Goal: Task Accomplishment & Management: Use online tool/utility

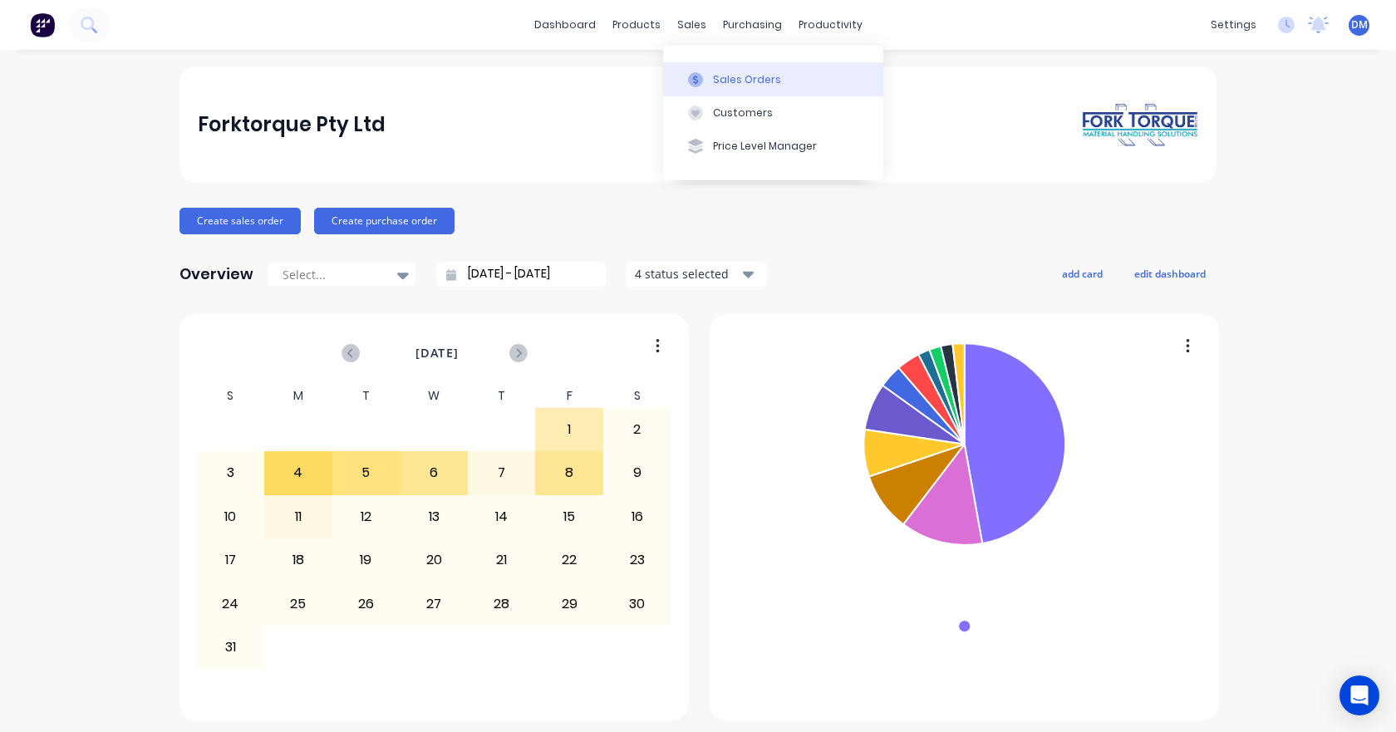
drag, startPoint x: 703, startPoint y: 76, endPoint x: 692, endPoint y: 78, distance: 10.9
click at [703, 78] on div at bounding box center [695, 79] width 25 height 15
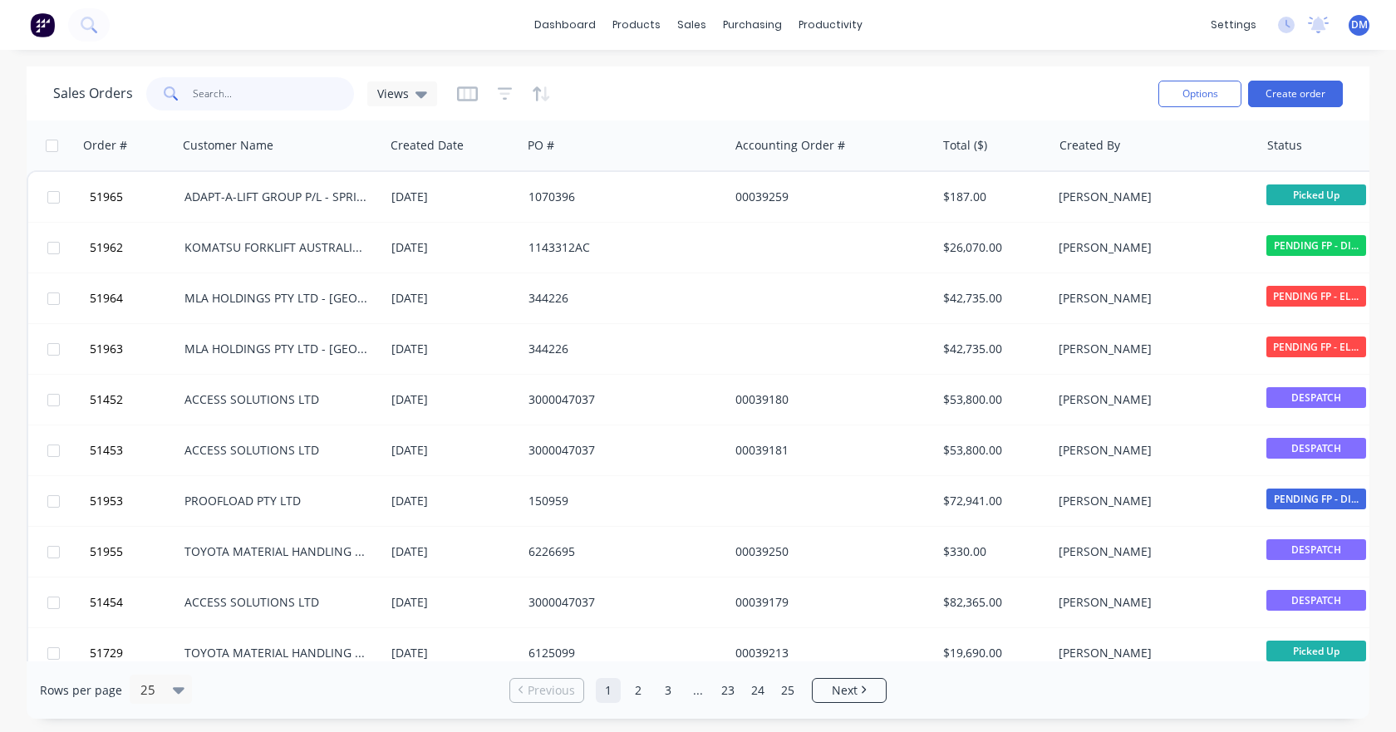
drag, startPoint x: 284, startPoint y: 89, endPoint x: 291, endPoint y: 103, distance: 15.6
click at [284, 91] on input "text" at bounding box center [274, 93] width 162 height 33
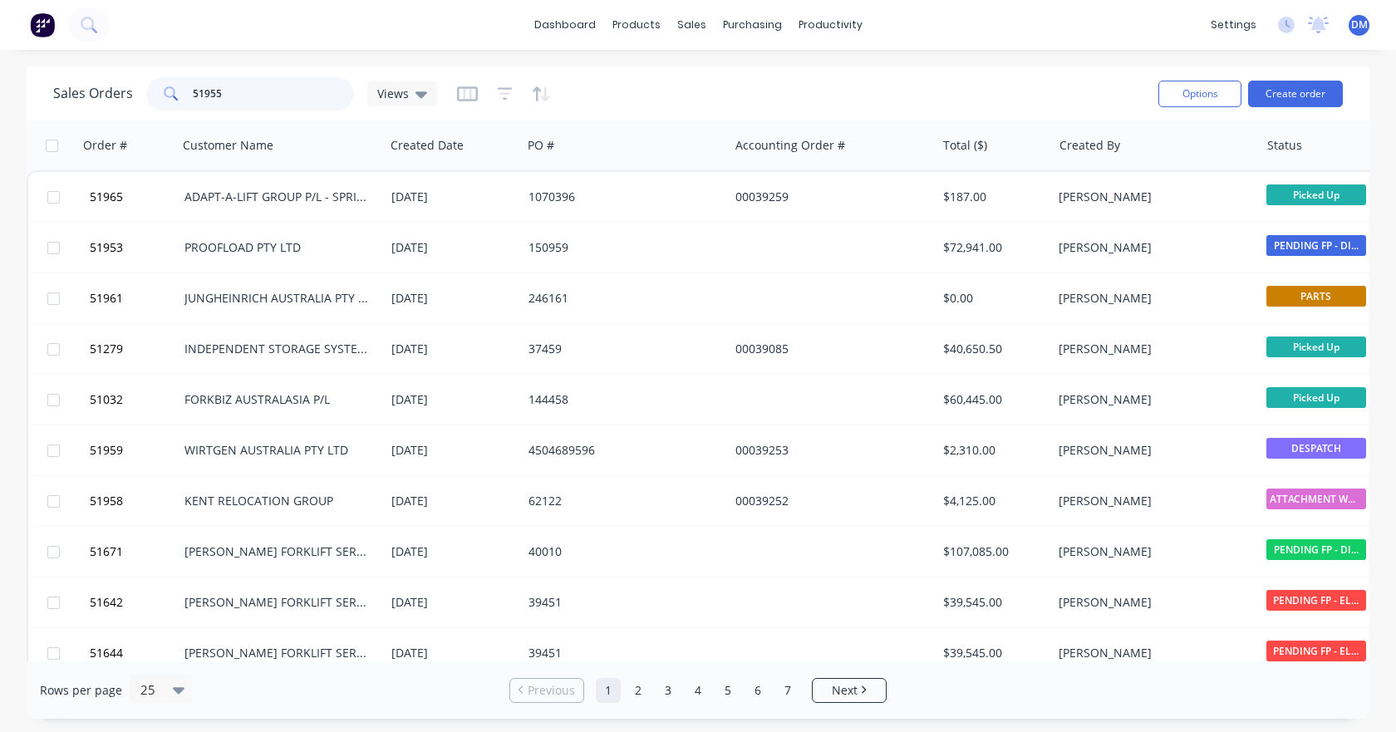
type input "51955"
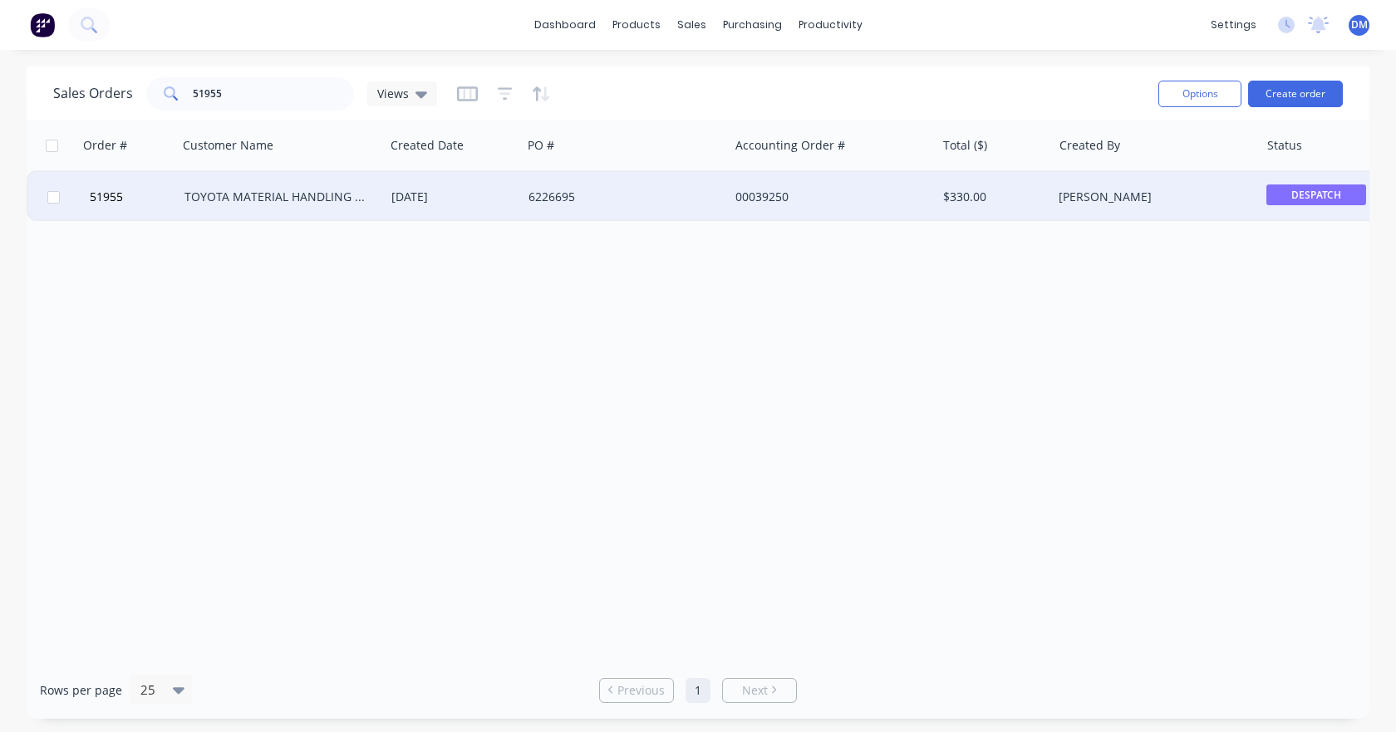
click at [303, 199] on div "TOYOTA MATERIAL HANDLING AUST P/L-DANDENONG STH" at bounding box center [276, 197] width 184 height 17
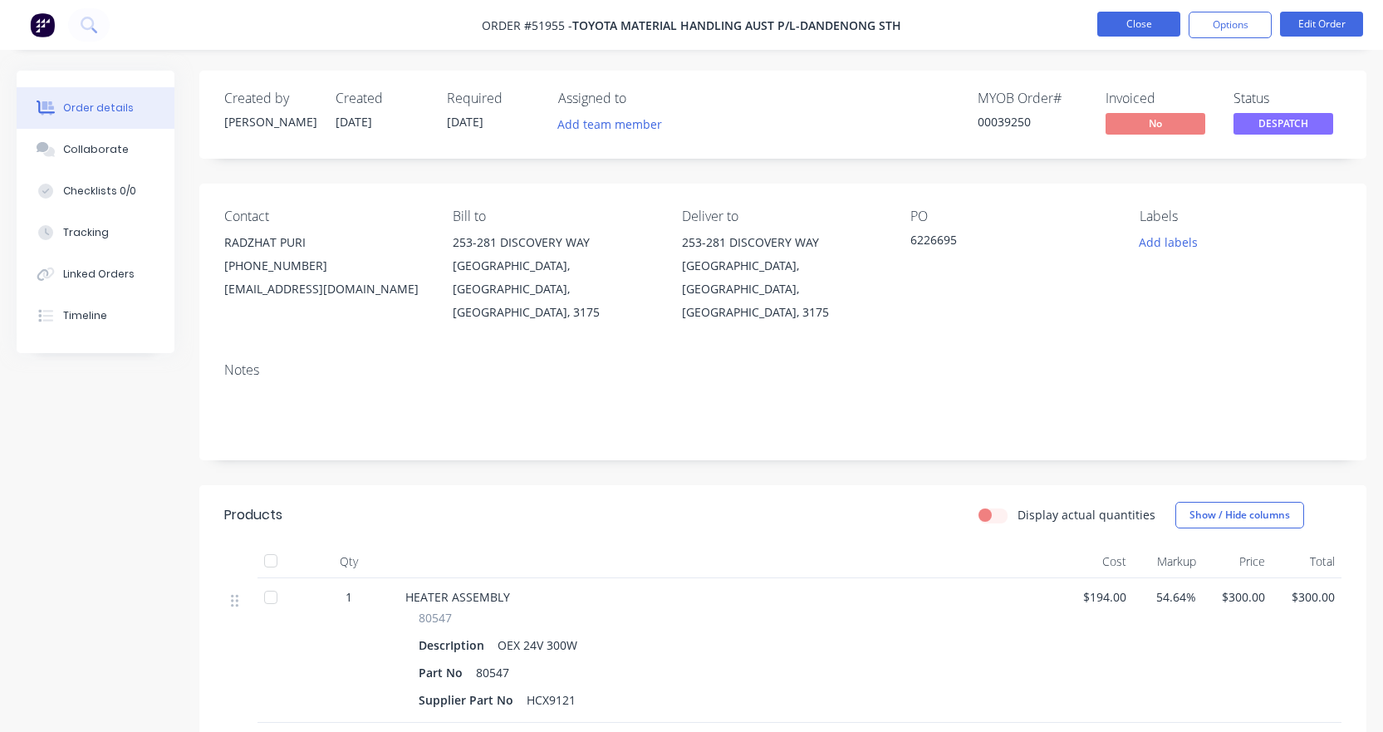
click at [1127, 20] on button "Close" at bounding box center [1138, 24] width 83 height 25
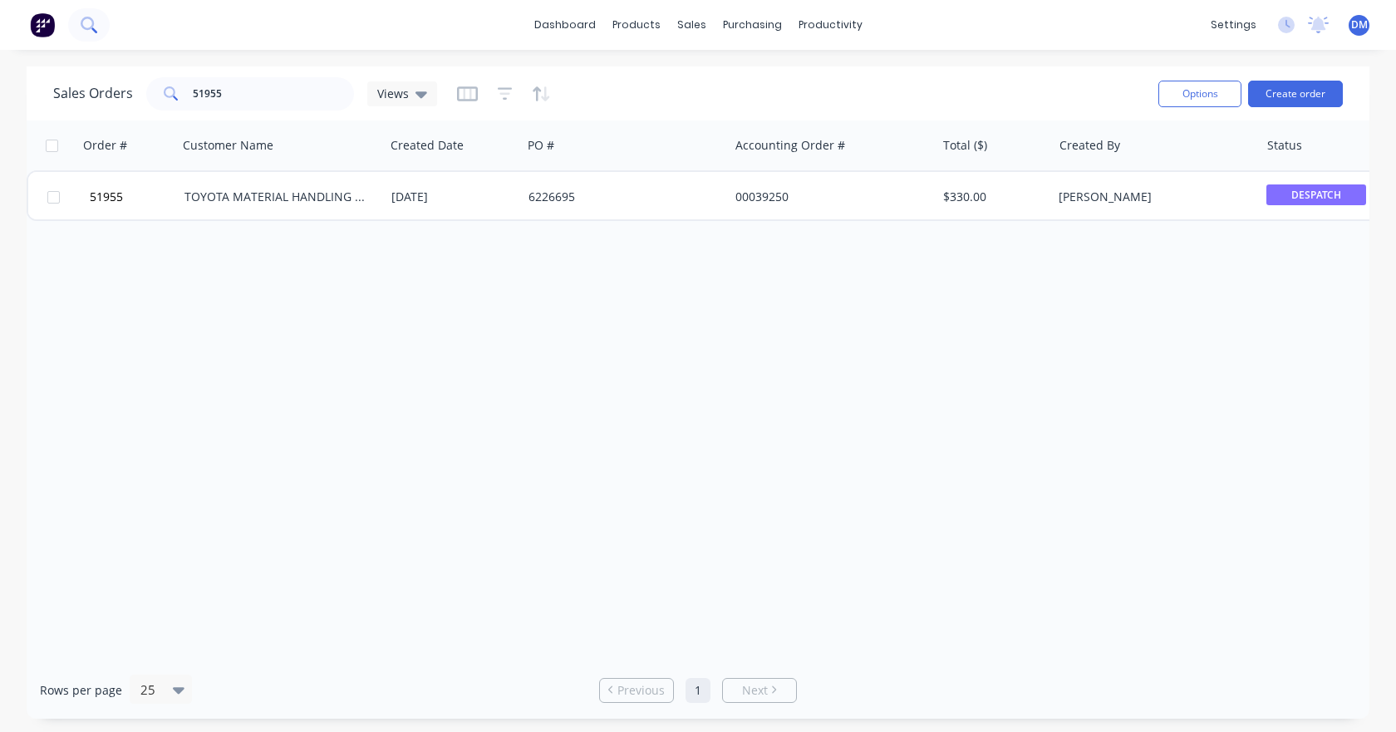
click at [92, 32] on icon at bounding box center [89, 25] width 16 height 16
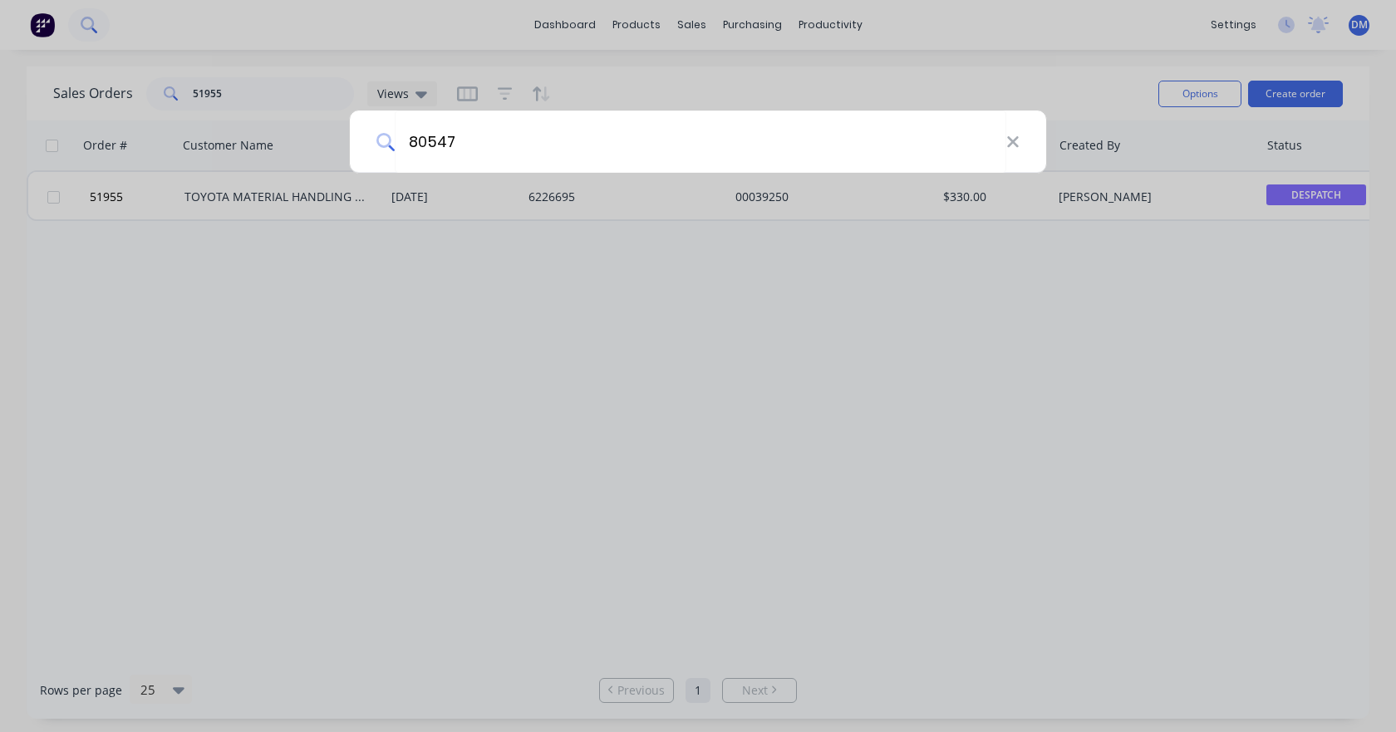
type input "80547"
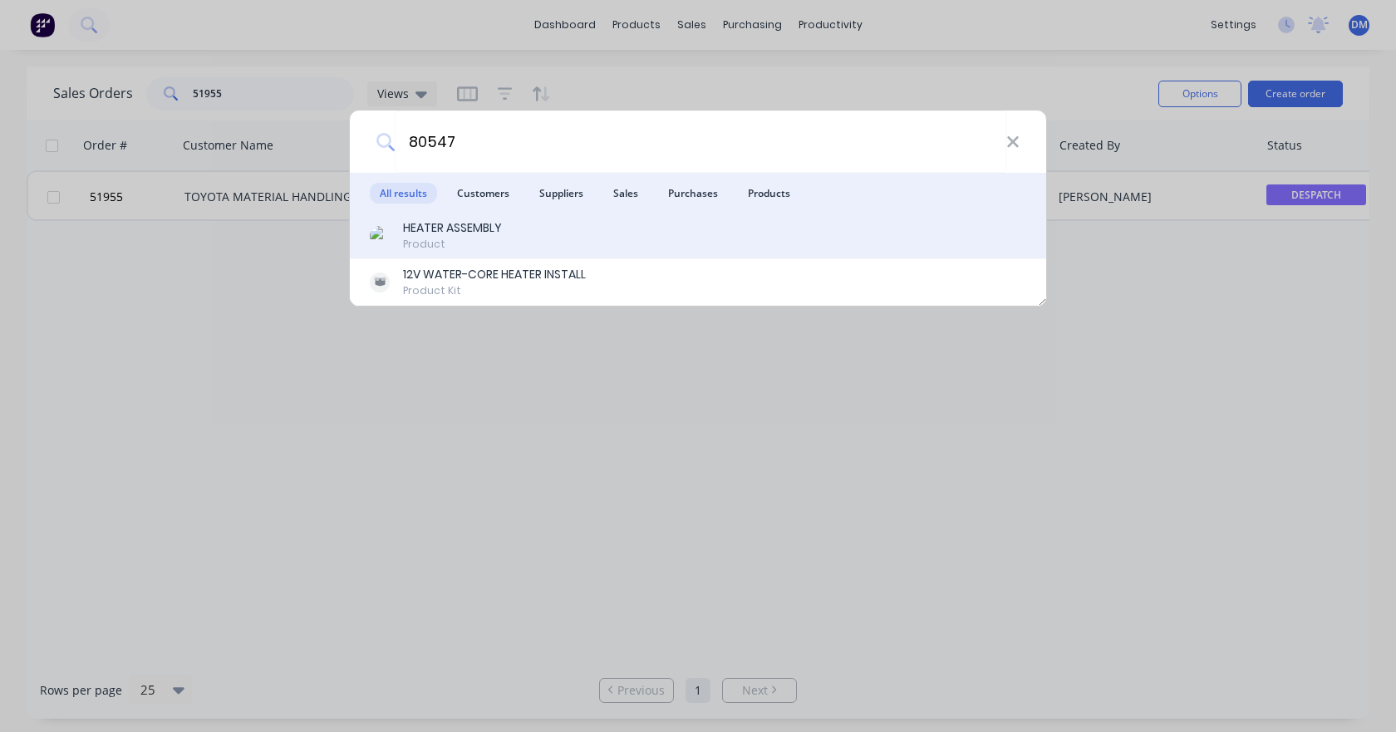
click at [488, 230] on div "HEATER ASSEMBLY" at bounding box center [452, 227] width 99 height 17
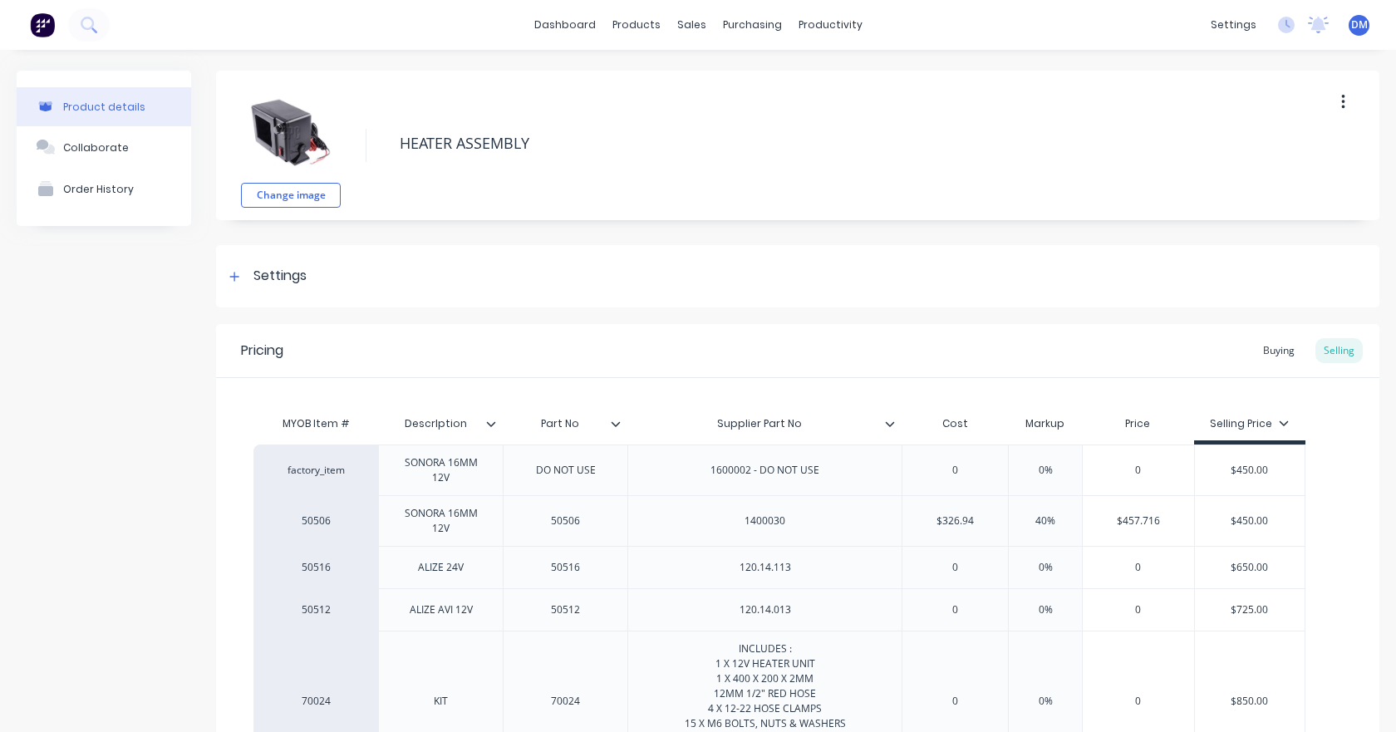
type textarea "x"
click at [236, 271] on icon at bounding box center [234, 277] width 10 height 12
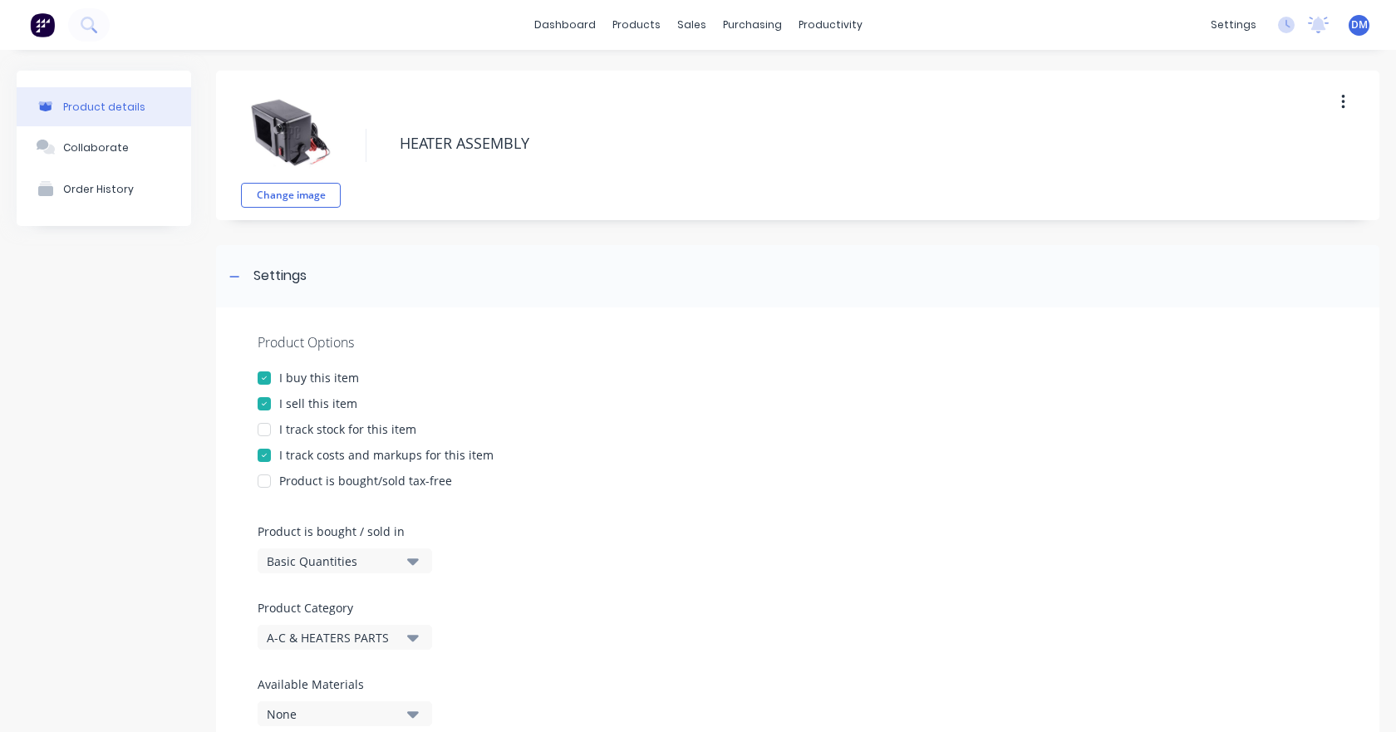
click at [44, 19] on img at bounding box center [42, 24] width 25 height 25
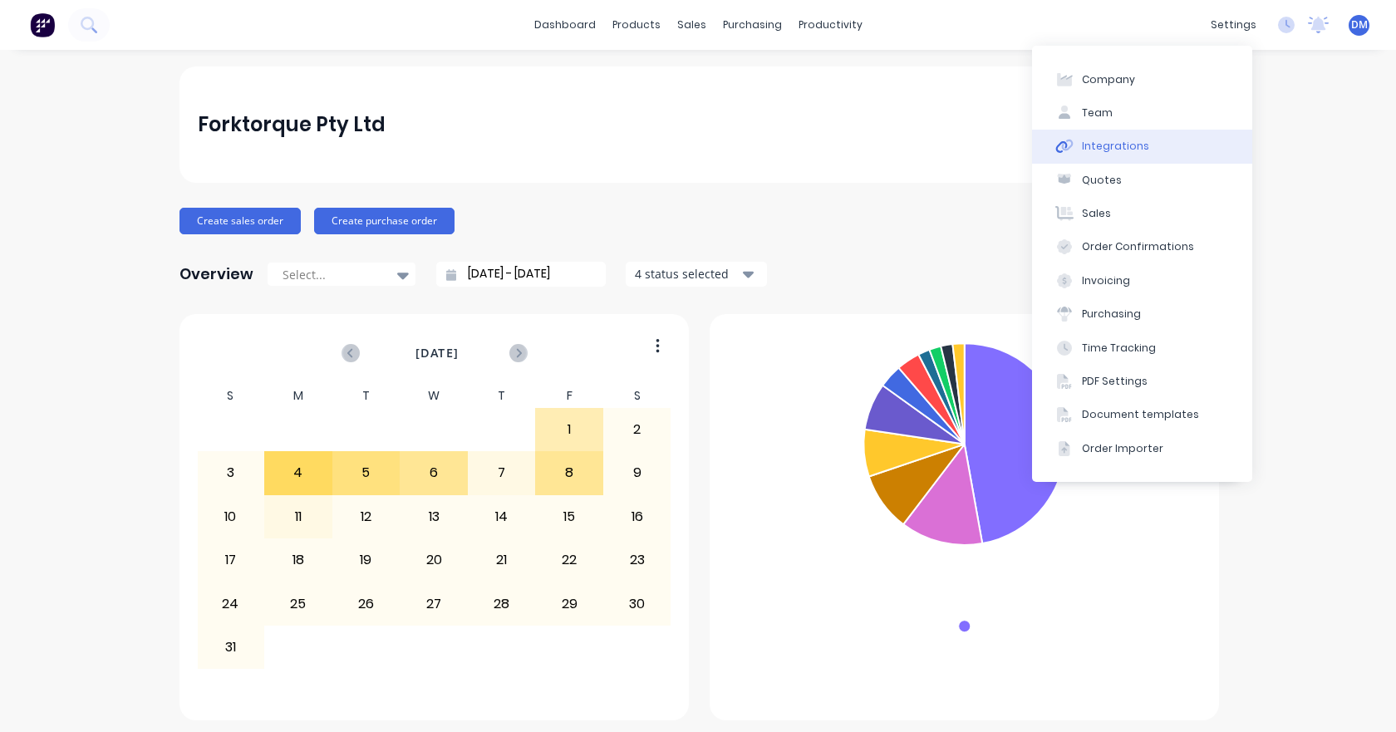
click at [1145, 145] on button "Integrations" at bounding box center [1142, 146] width 220 height 33
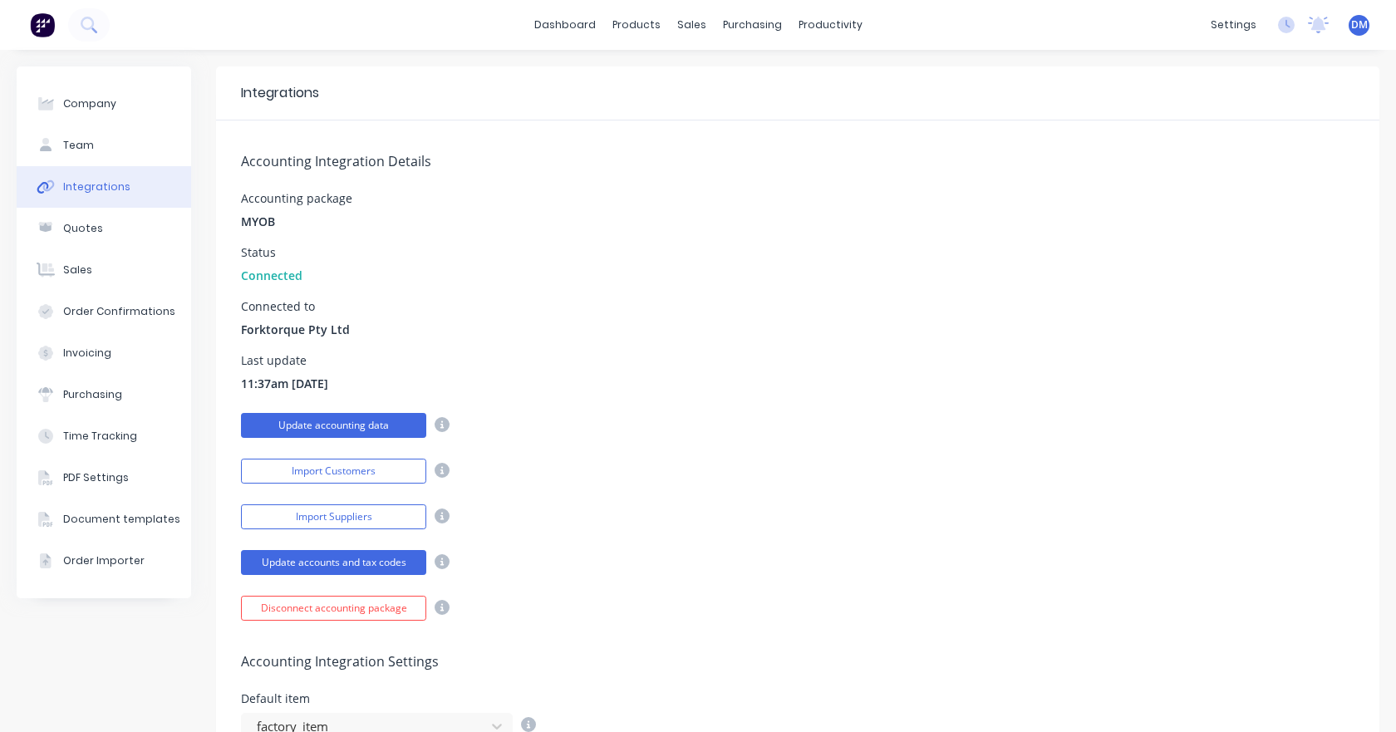
click at [354, 421] on button "Update accounting data" at bounding box center [333, 425] width 185 height 25
click at [48, 24] on img at bounding box center [42, 24] width 25 height 25
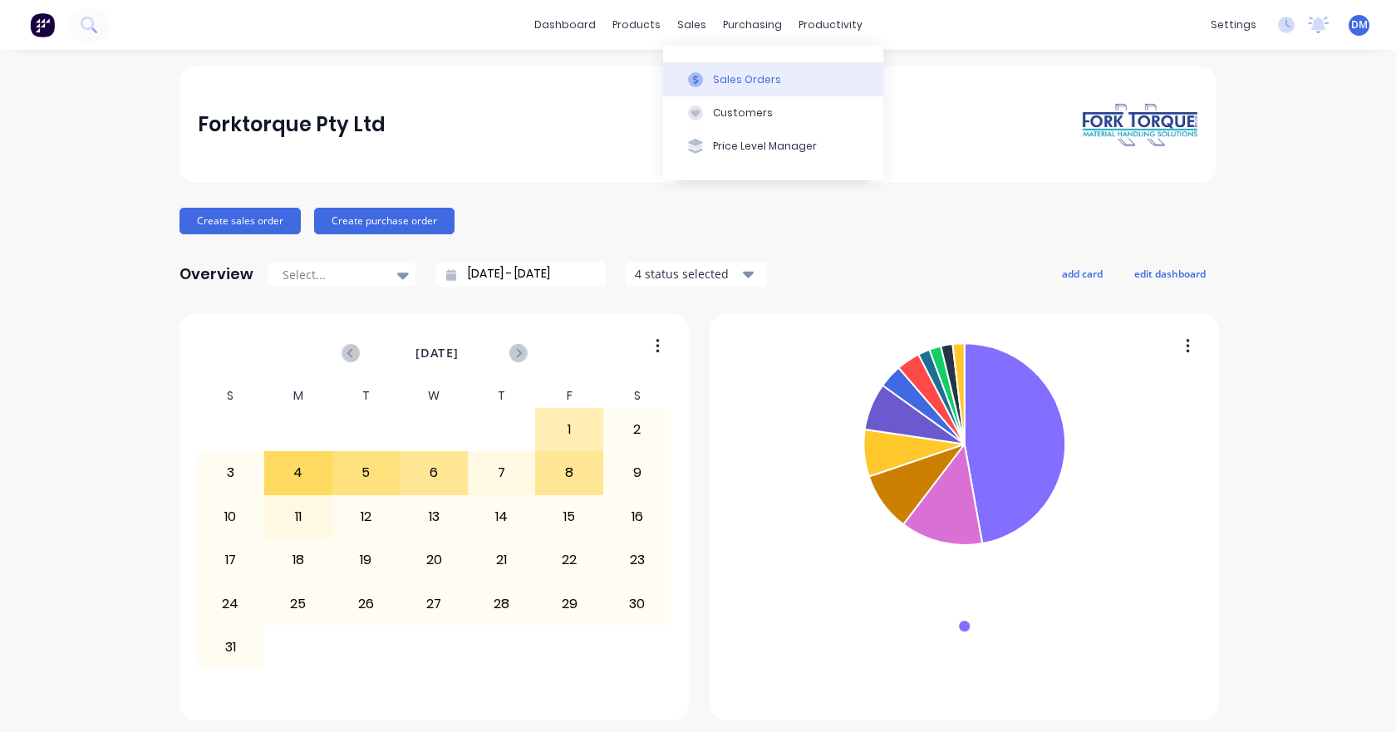
click at [713, 76] on div "Sales Orders" at bounding box center [747, 79] width 68 height 15
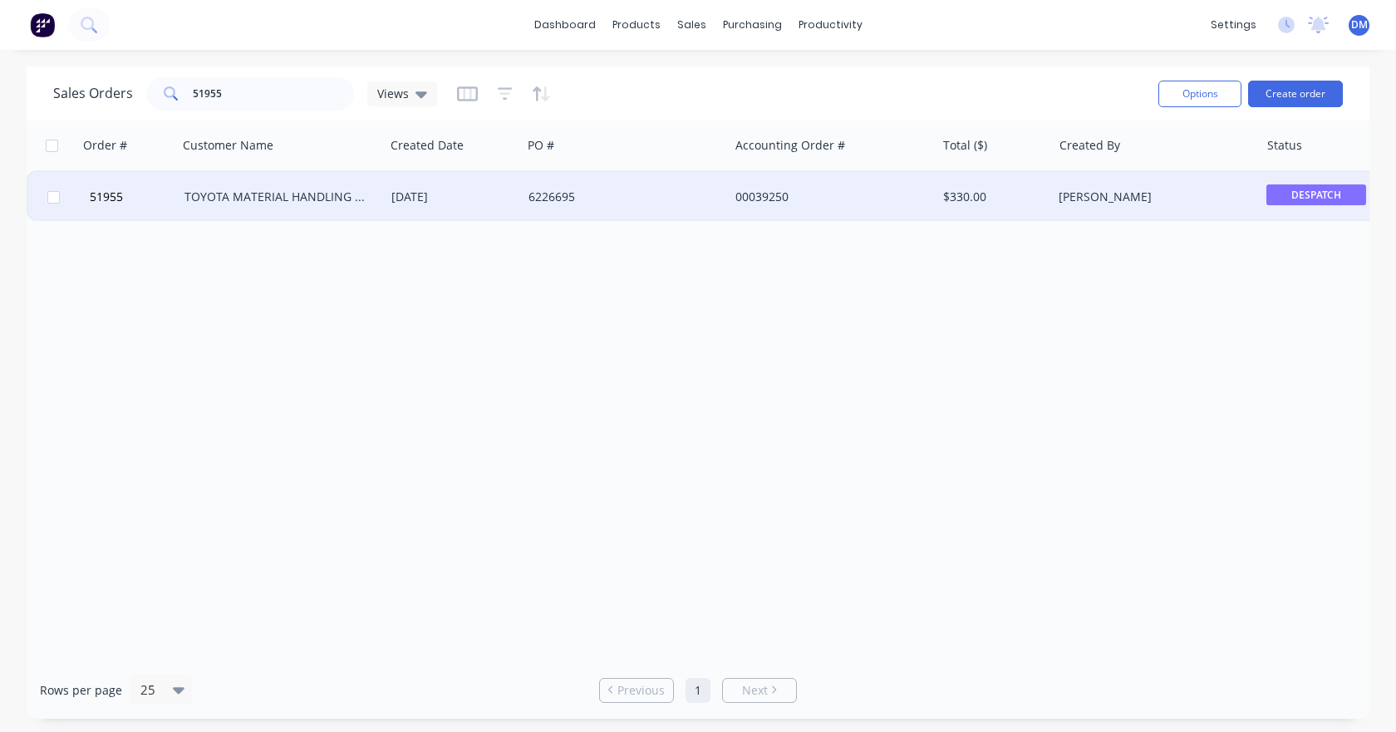
click at [263, 204] on div "TOYOTA MATERIAL HANDLING AUST P/L-DANDENONG STH" at bounding box center [276, 197] width 184 height 17
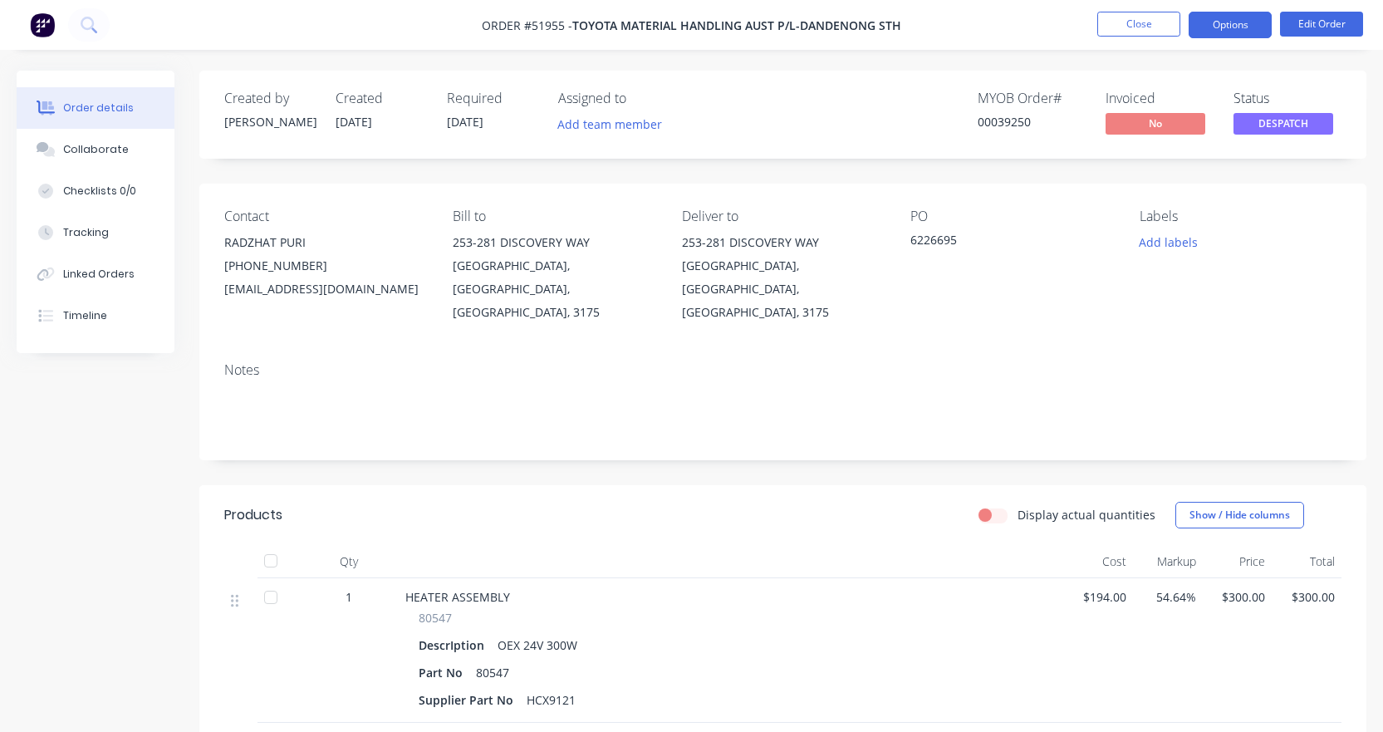
click at [1204, 25] on button "Options" at bounding box center [1230, 25] width 83 height 27
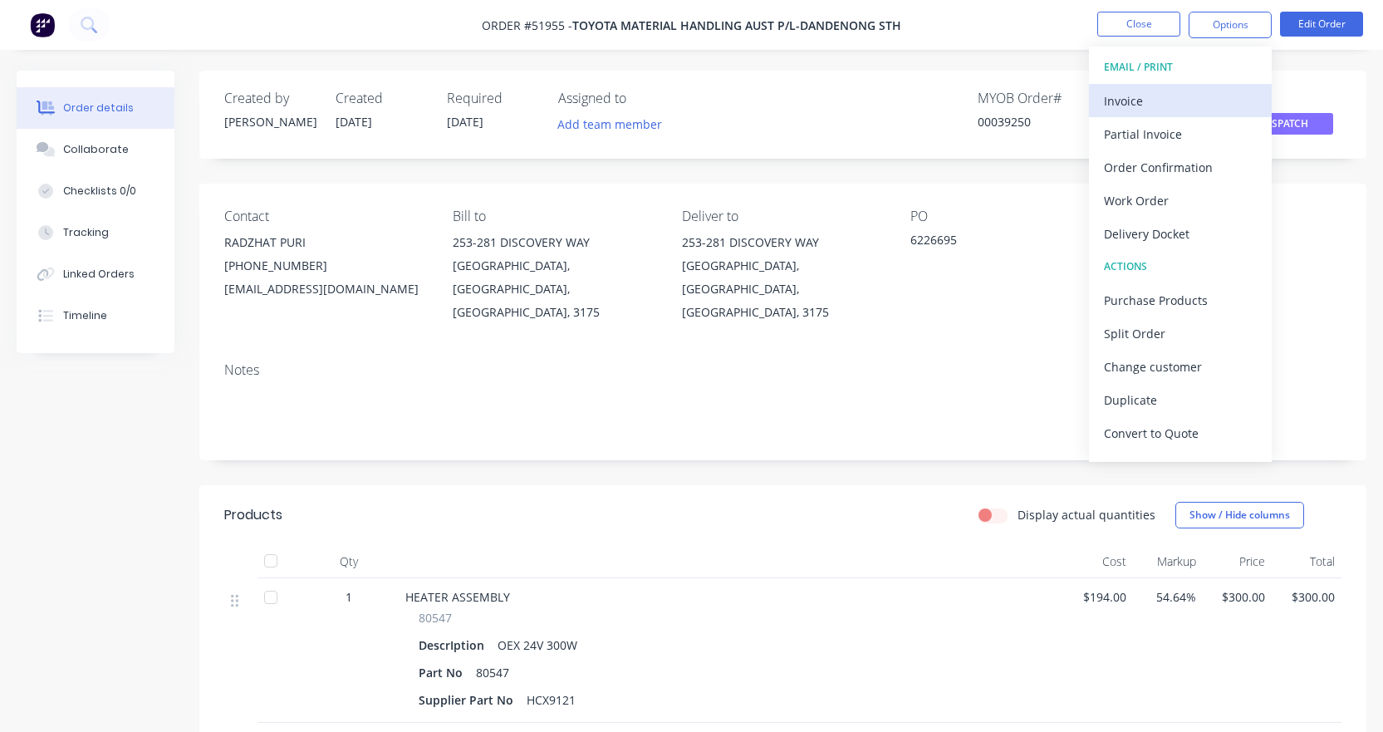
click at [1154, 102] on div "Invoice" at bounding box center [1180, 101] width 153 height 24
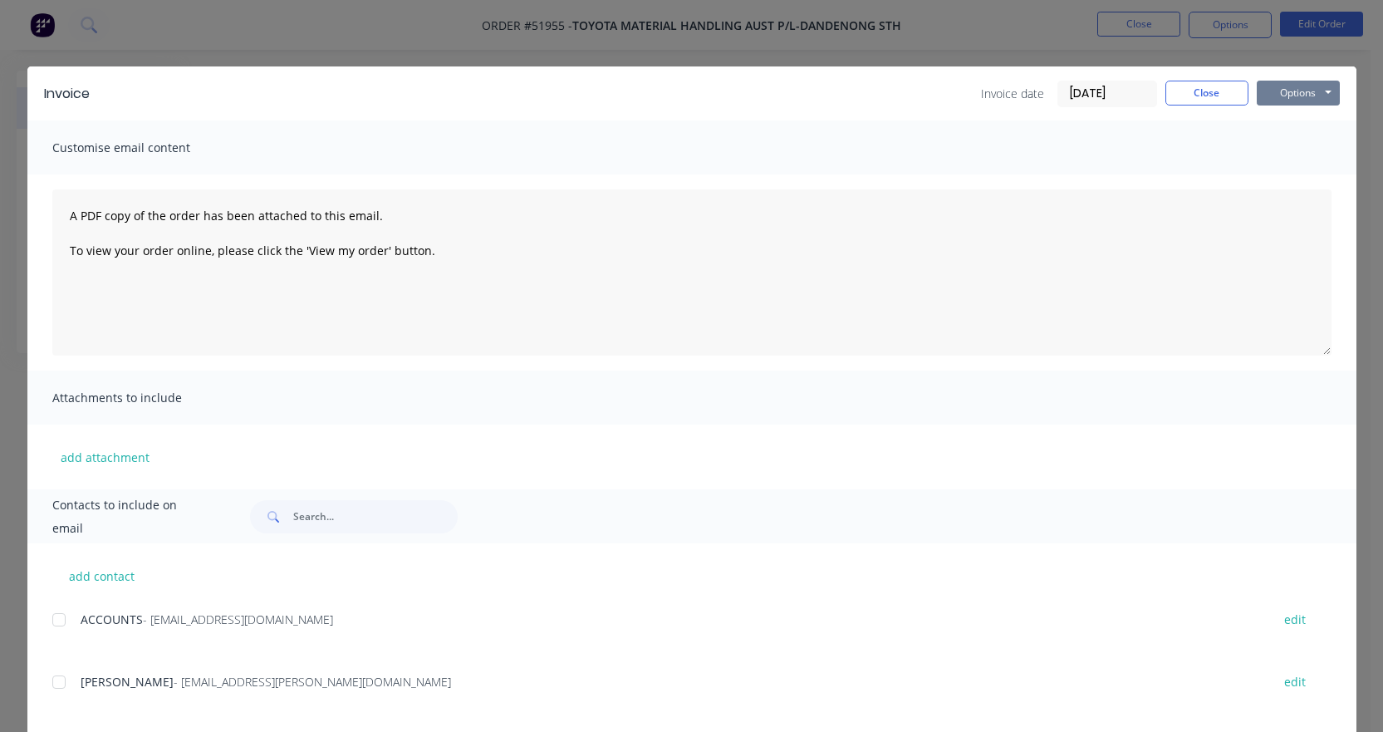
click at [1288, 91] on button "Options" at bounding box center [1298, 93] width 83 height 25
click at [1285, 151] on button "Print" at bounding box center [1310, 149] width 106 height 27
click at [1185, 92] on button "Close" at bounding box center [1206, 93] width 83 height 25
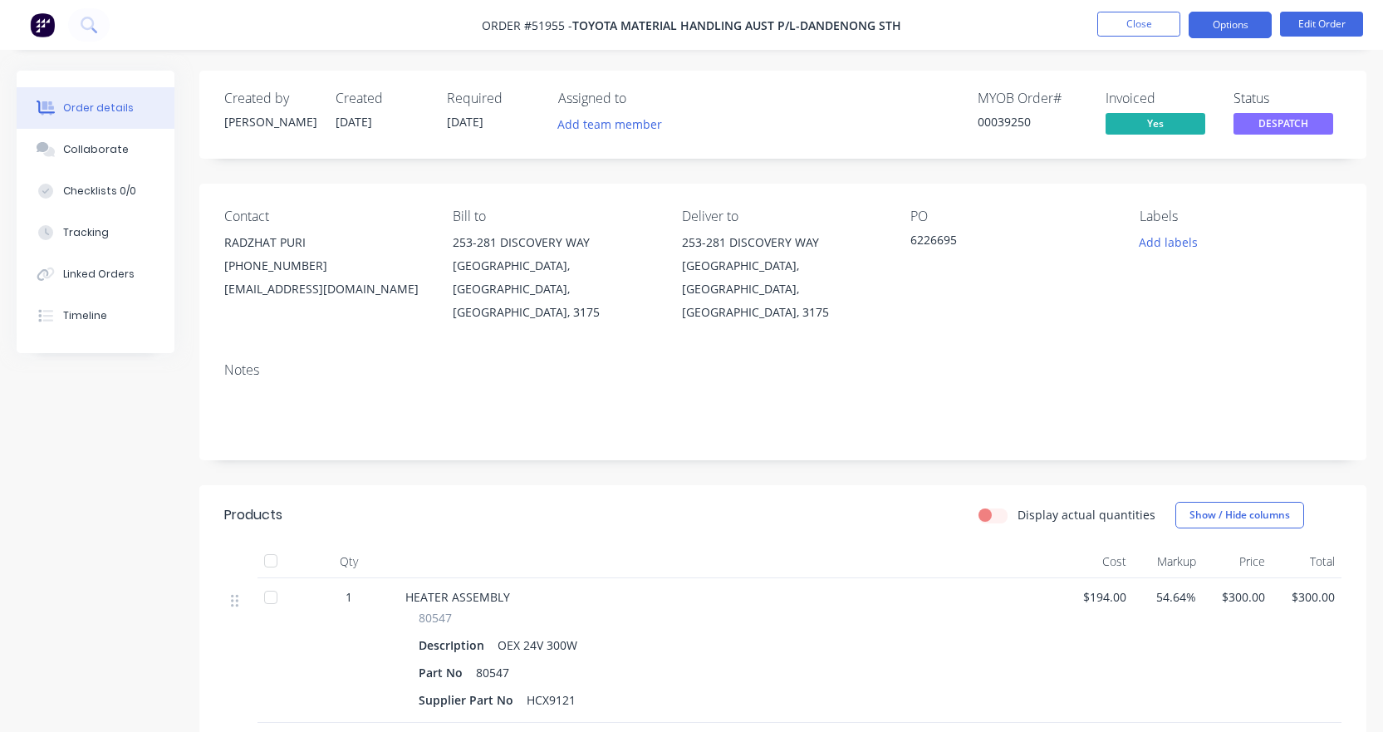
click at [1239, 22] on button "Options" at bounding box center [1230, 25] width 83 height 27
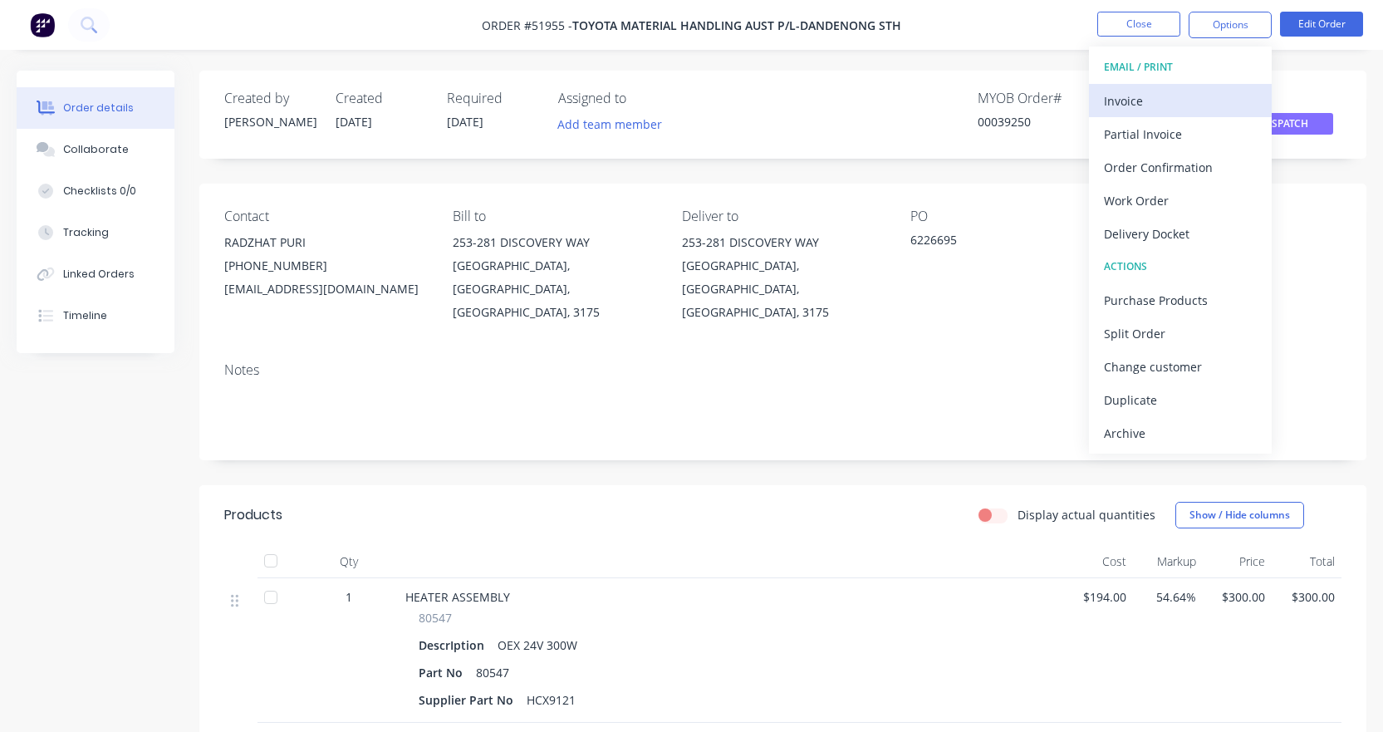
click at [1184, 93] on div "Invoice" at bounding box center [1180, 101] width 153 height 24
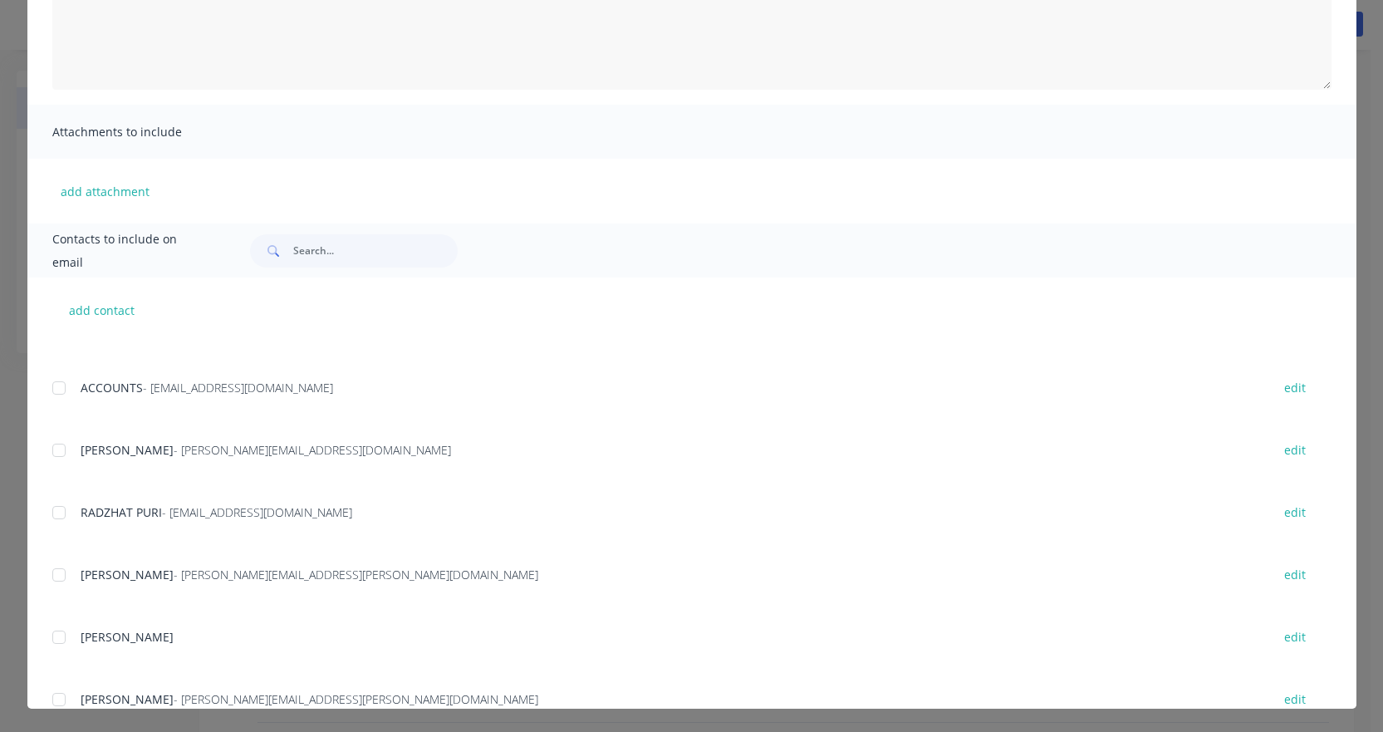
scroll to position [381, 0]
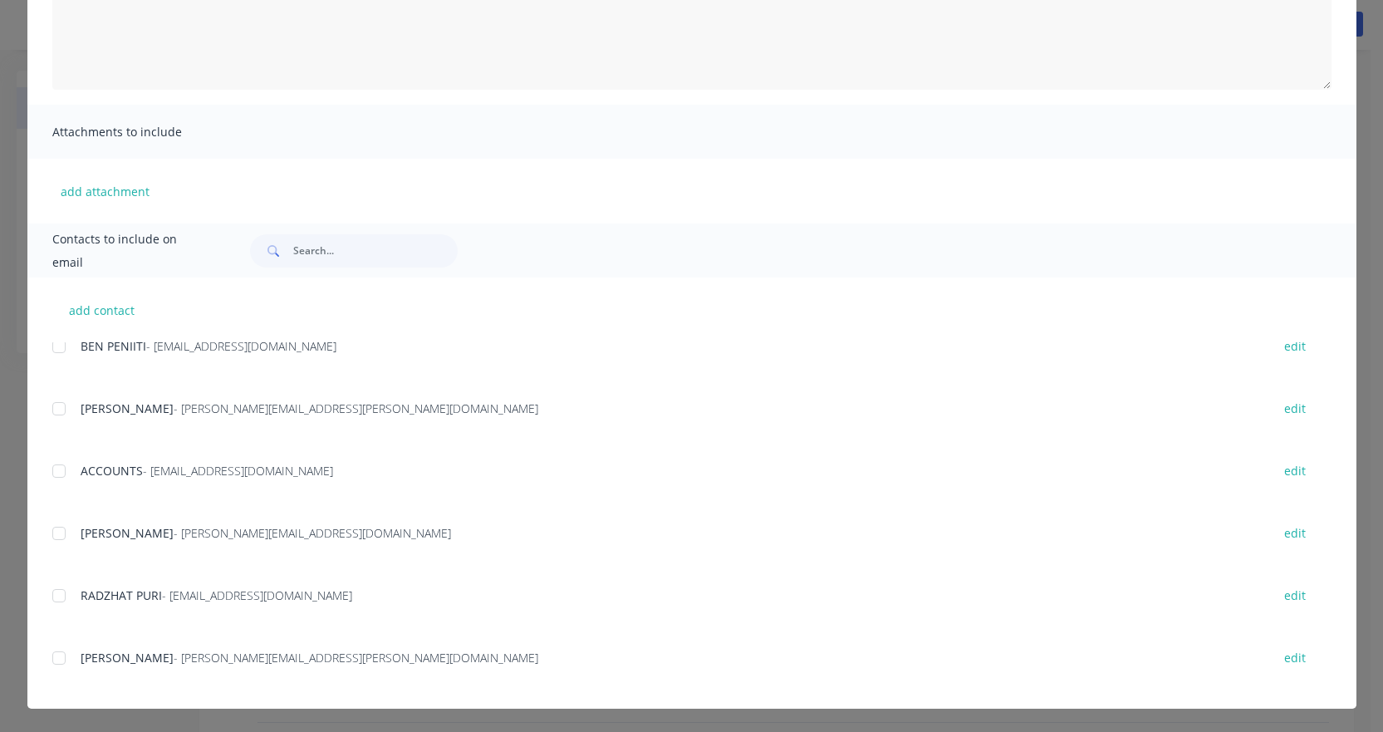
click at [56, 594] on div at bounding box center [58, 595] width 33 height 33
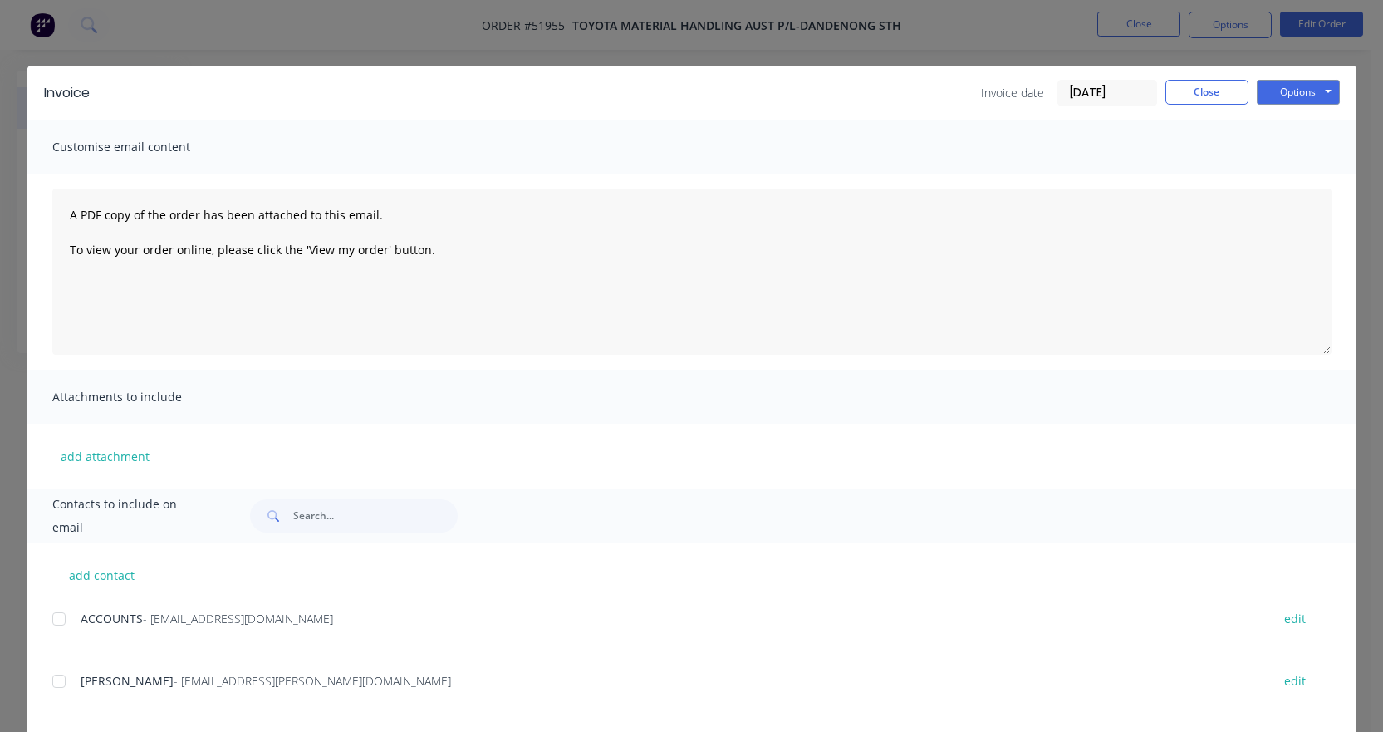
scroll to position [0, 0]
click at [50, 618] on div at bounding box center [58, 619] width 33 height 33
click at [1300, 97] on button "Options" at bounding box center [1298, 93] width 83 height 25
click at [1315, 173] on button "Email" at bounding box center [1310, 177] width 106 height 27
